Goal: Navigation & Orientation: Find specific page/section

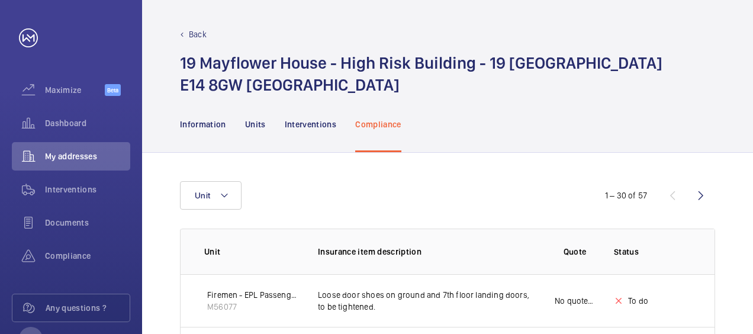
scroll to position [311, 0]
click at [311, 122] on p "Interventions" at bounding box center [311, 124] width 52 height 12
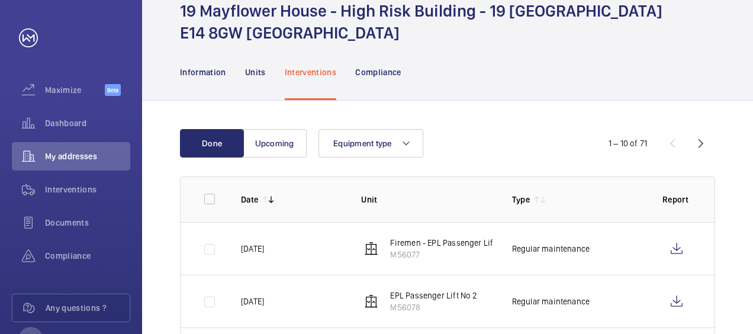
scroll to position [24, 0]
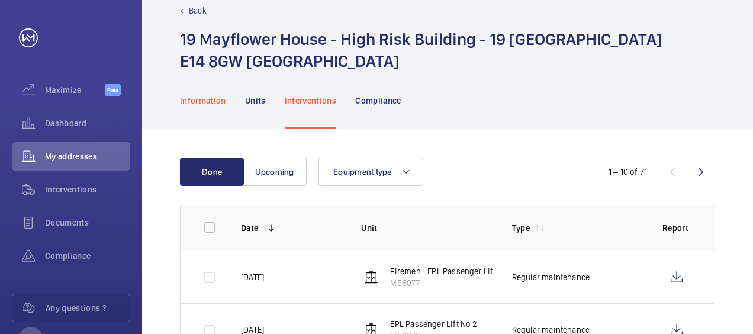
click at [221, 97] on p "Information" at bounding box center [203, 101] width 46 height 12
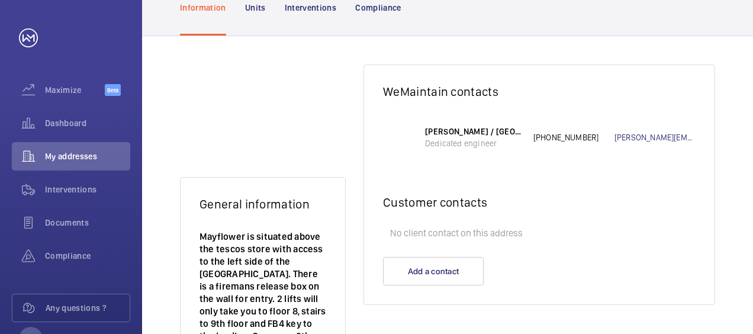
scroll to position [225, 0]
